Goal: Task Accomplishment & Management: Complete application form

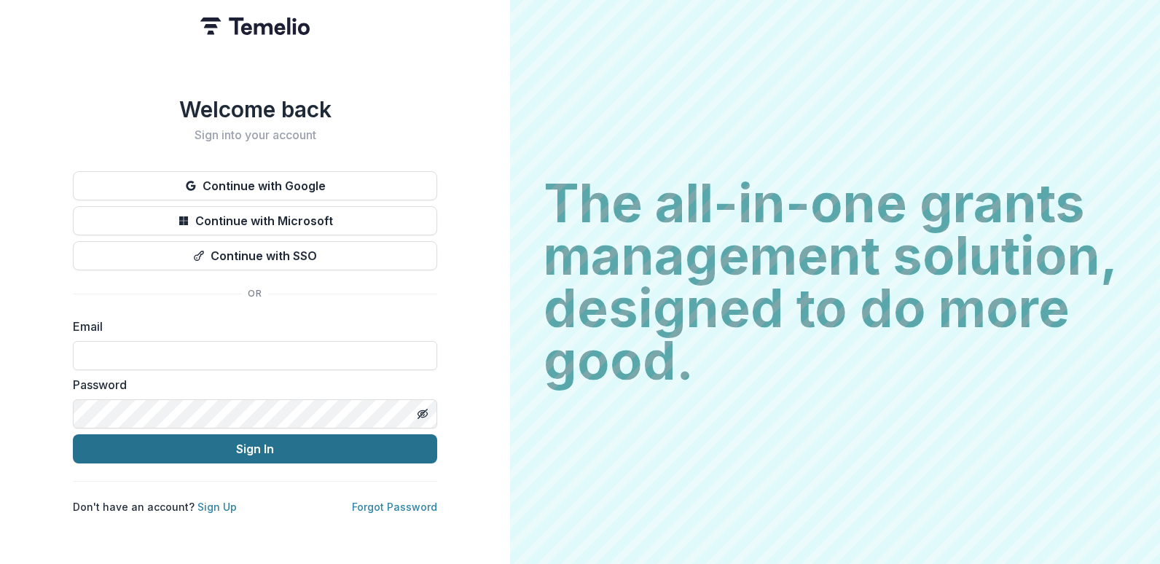
type input "**********"
click at [211, 449] on button "Sign In" at bounding box center [255, 448] width 364 height 29
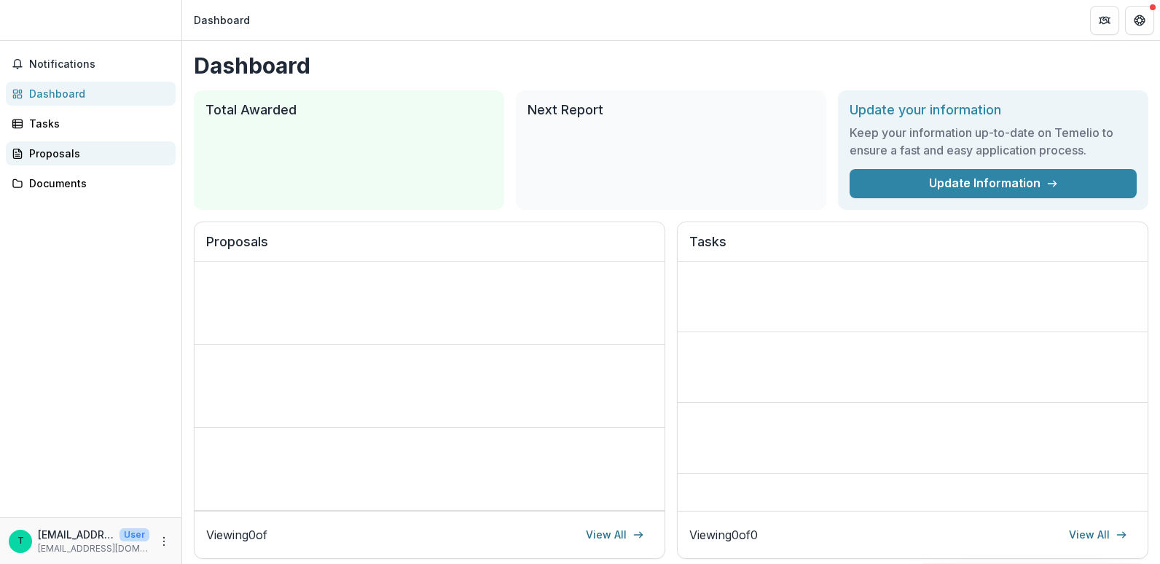
click at [50, 152] on div "Proposals" at bounding box center [96, 153] width 135 height 15
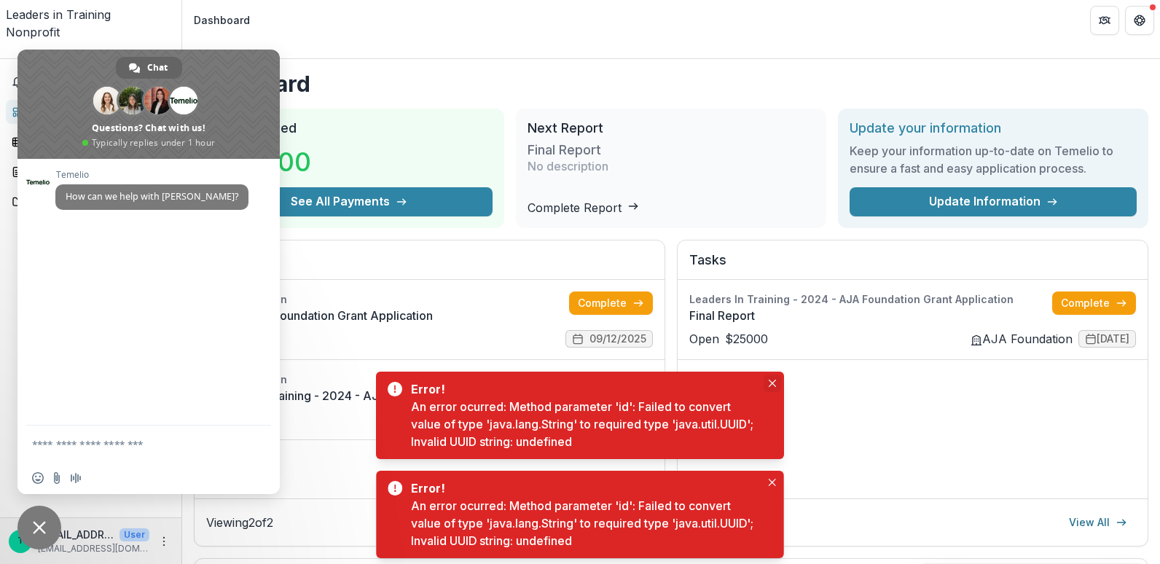
click at [767, 380] on button "Close" at bounding box center [772, 383] width 17 height 17
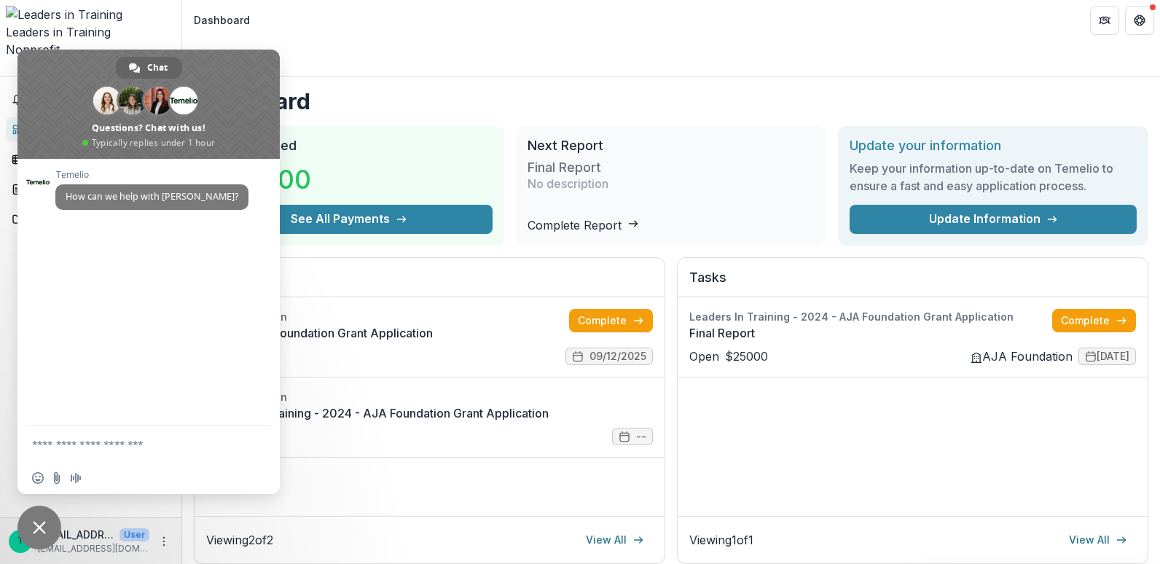
click at [492, 88] on h1 "Dashboard" at bounding box center [671, 101] width 955 height 26
click at [131, 363] on div "Temelio How can we help with Temelio?" at bounding box center [148, 292] width 262 height 267
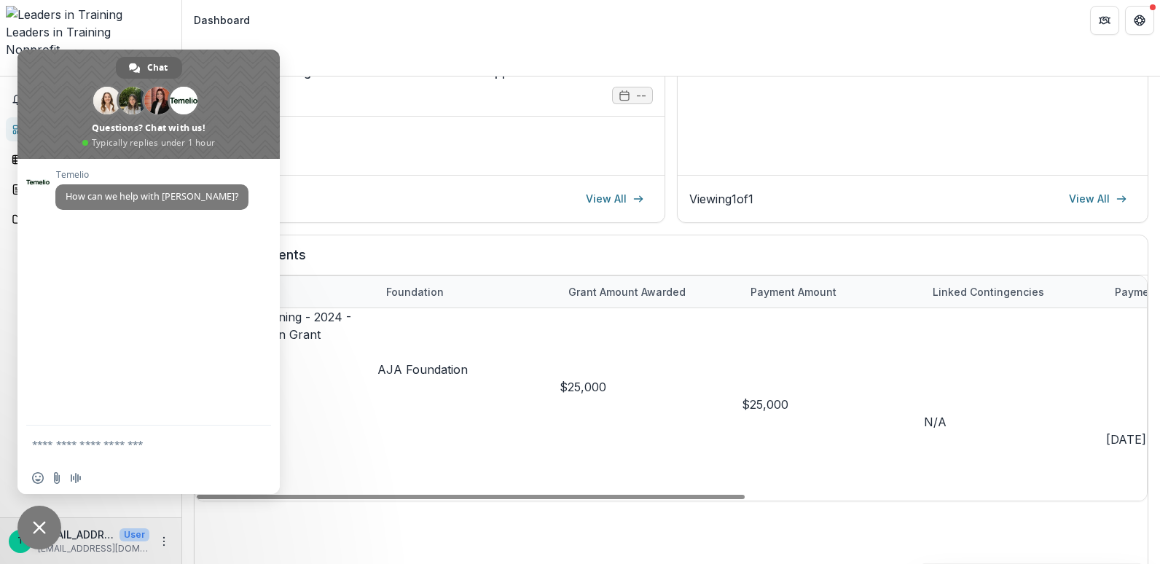
scroll to position [362, 0]
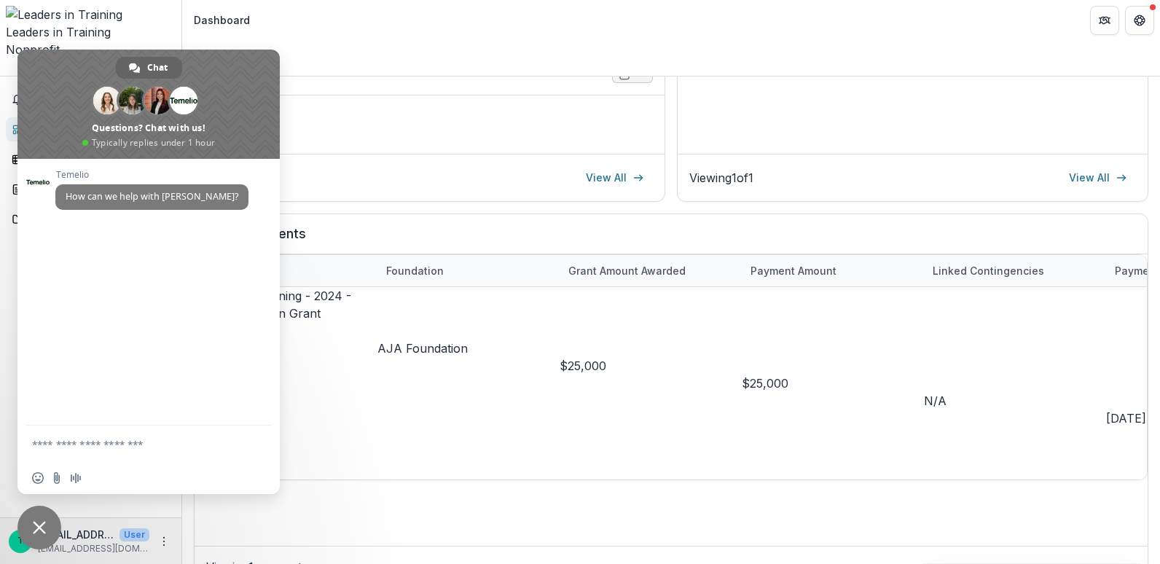
drag, startPoint x: 208, startPoint y: 342, endPoint x: 214, endPoint y: 291, distance: 51.3
click at [208, 340] on div "Temelio How can we help with Temelio?" at bounding box center [148, 292] width 262 height 267
drag, startPoint x: 211, startPoint y: 117, endPoint x: 127, endPoint y: 114, distance: 84.6
click at [127, 114] on div "Chat Maya Anna Fanny And 7 more Questions? Chat with us! Typically replies unde…" at bounding box center [148, 104] width 262 height 109
click at [54, 42] on span "Nonprofit" at bounding box center [33, 49] width 54 height 15
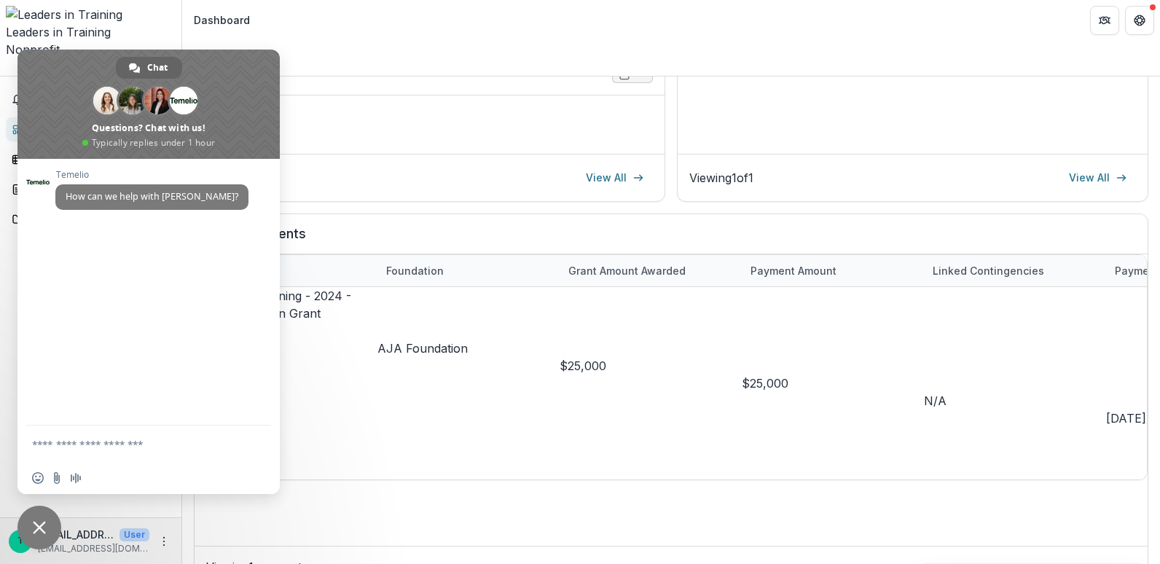
click at [6, 71] on icon "Open entity switcher" at bounding box center [6, 71] width 0 height 0
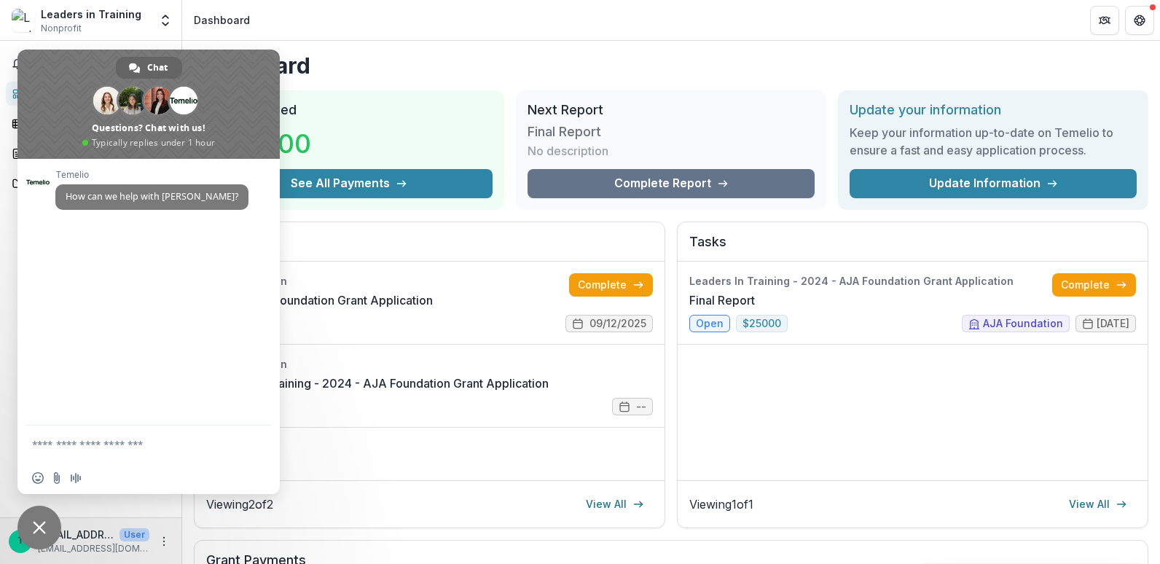
click at [13, 100] on link "Dashboard" at bounding box center [91, 94] width 170 height 24
click at [11, 128] on link "Tasks" at bounding box center [91, 123] width 170 height 24
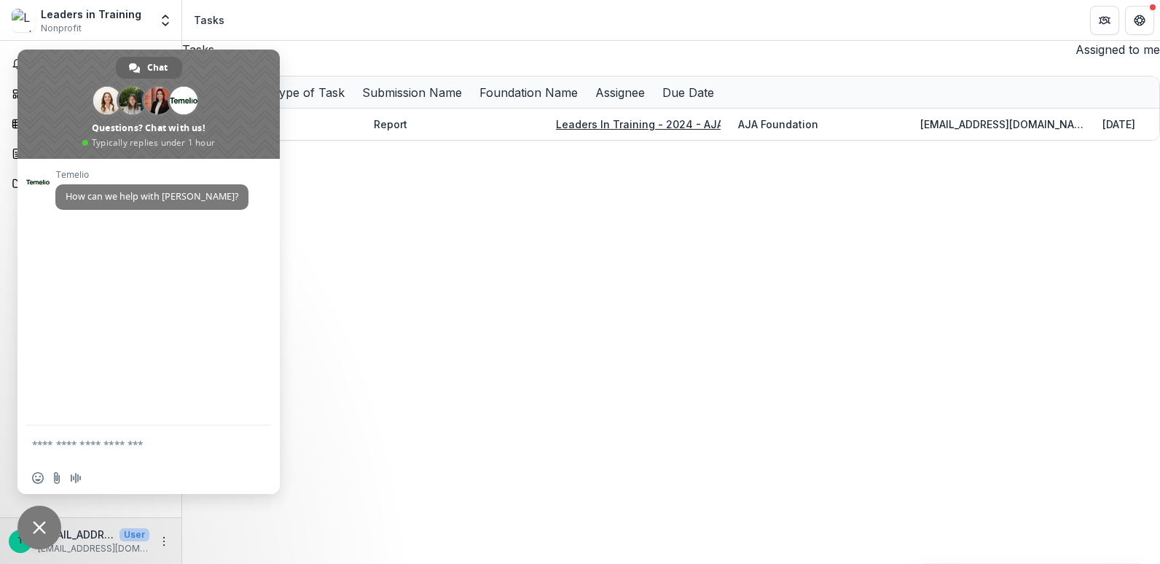
click at [34, 532] on span "Close chat" at bounding box center [39, 527] width 13 height 13
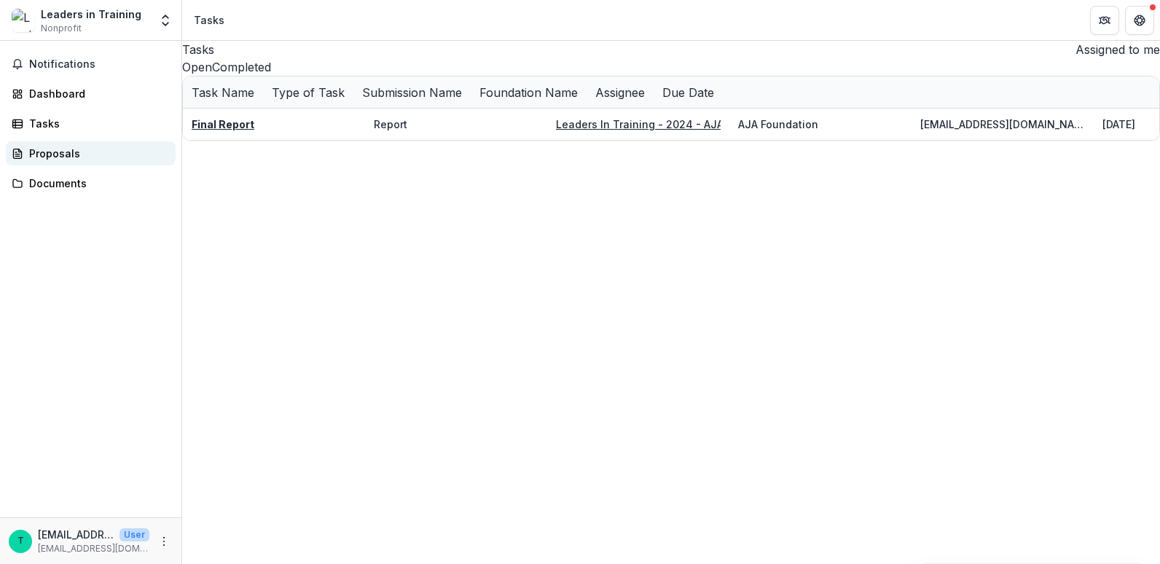
click at [58, 158] on div "Proposals" at bounding box center [96, 153] width 135 height 15
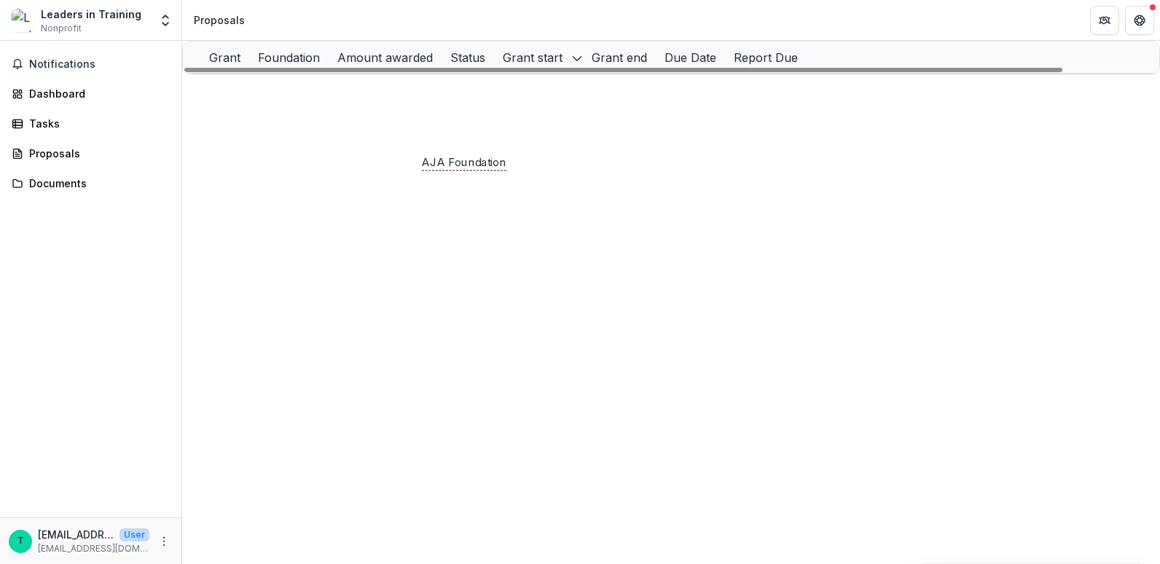
click at [471, 129] on p "AJA Foundation" at bounding box center [450, 121] width 80 height 16
click at [394, 165] on h2 "AJA Foundation" at bounding box center [460, 160] width 214 height 14
click at [268, 127] on link "2026 - AJA Foundation Grant Application" at bounding box center [332, 120] width 209 height 12
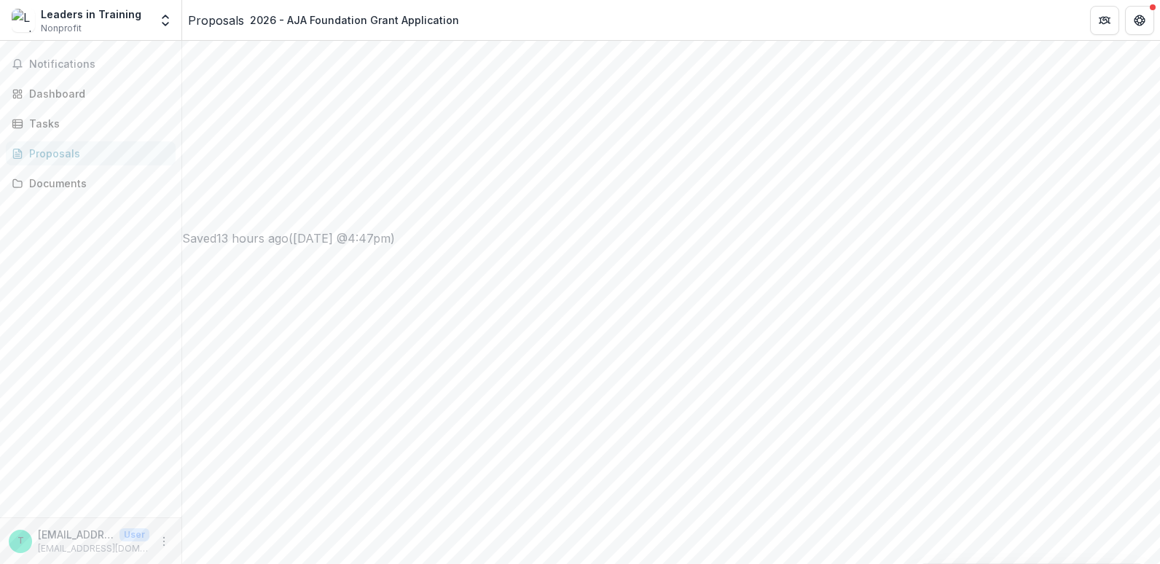
scroll to position [977, 0]
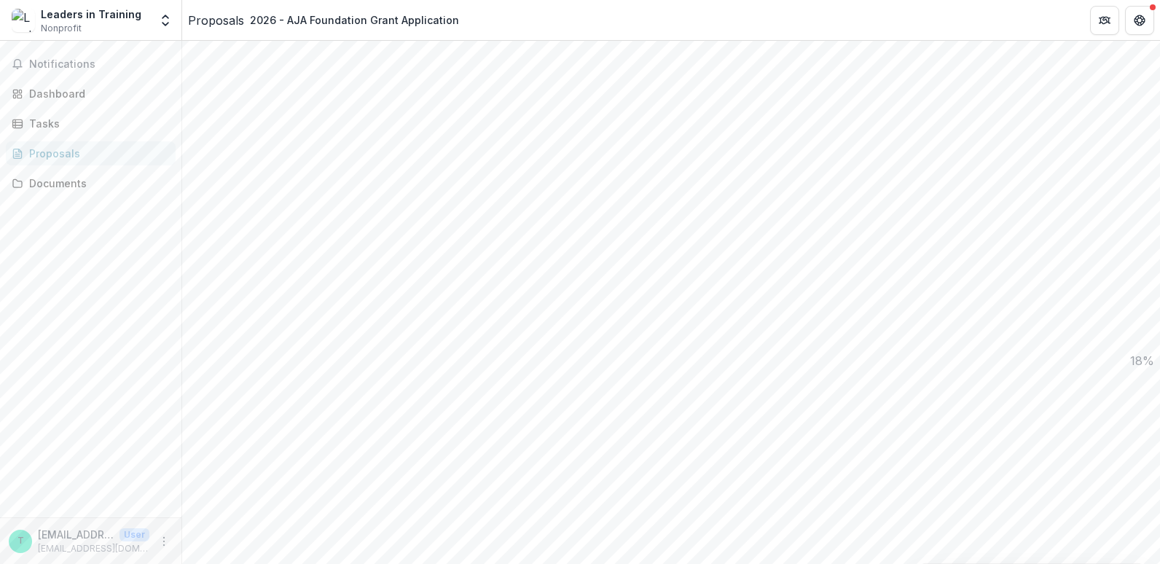
drag, startPoint x: 796, startPoint y: 536, endPoint x: 791, endPoint y: 529, distance: 8.8
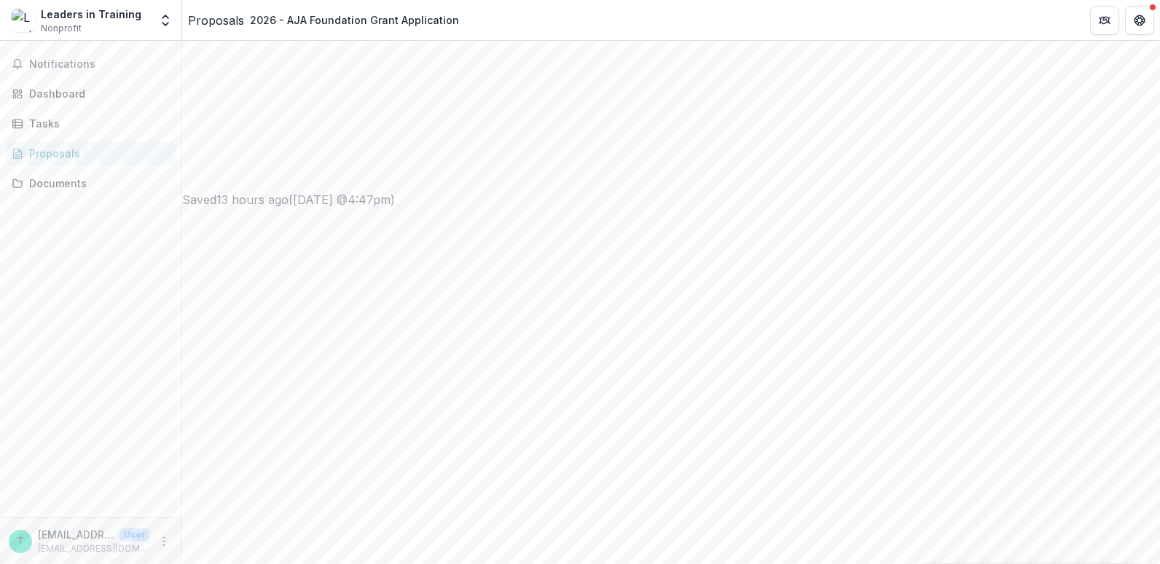
paste textarea "**********"
type textarea "**********"
